Goal: Find contact information: Find contact information

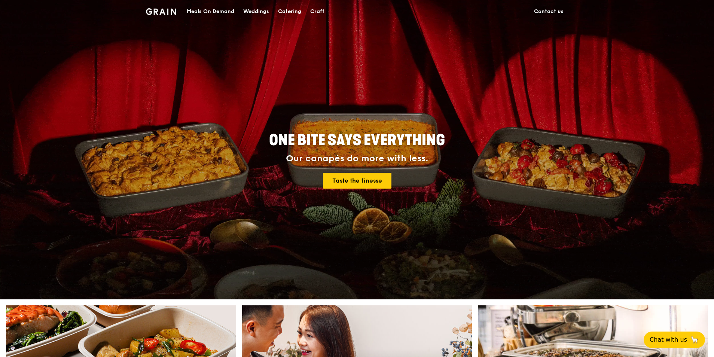
click at [549, 9] on link "Contact us" at bounding box center [548, 11] width 39 height 22
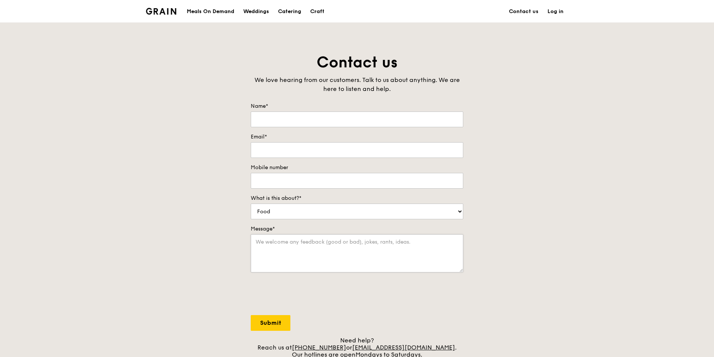
scroll to position [150, 0]
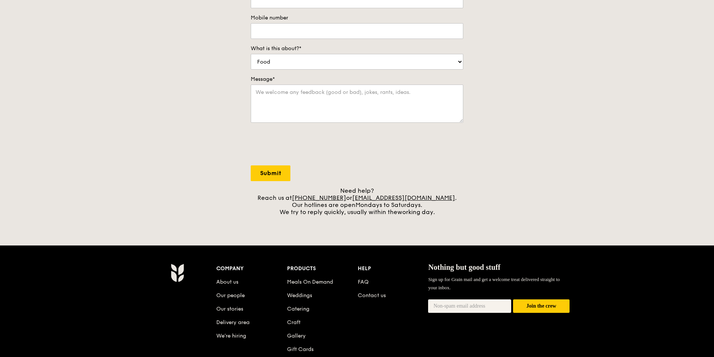
click at [121, 113] on div "Contact us We love hearing from our customers. Talk to us about anything. We ar…" at bounding box center [357, 59] width 714 height 313
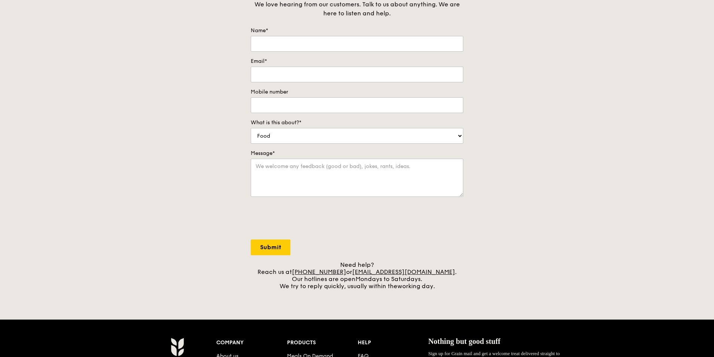
scroll to position [0, 0]
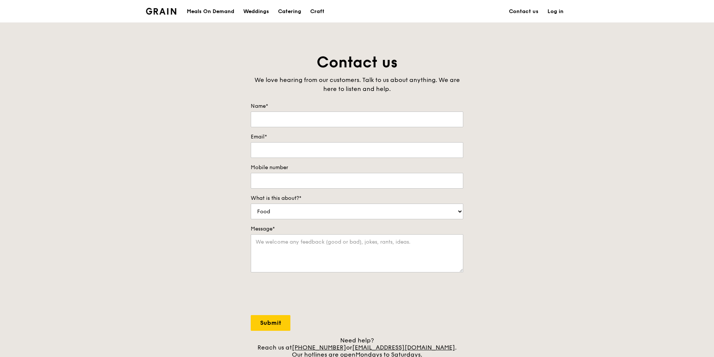
click at [525, 140] on div "Contact us We love hearing from our customers. Talk to us about anything. We ar…" at bounding box center [357, 208] width 714 height 313
click at [168, 208] on div "Contact us We love hearing from our customers. Talk to us about anything. We ar…" at bounding box center [357, 208] width 714 height 313
click at [150, 178] on div "Contact us We love hearing from our customers. Talk to us about anything. We ar…" at bounding box center [357, 208] width 714 height 313
